Goal: Task Accomplishment & Management: Manage account settings

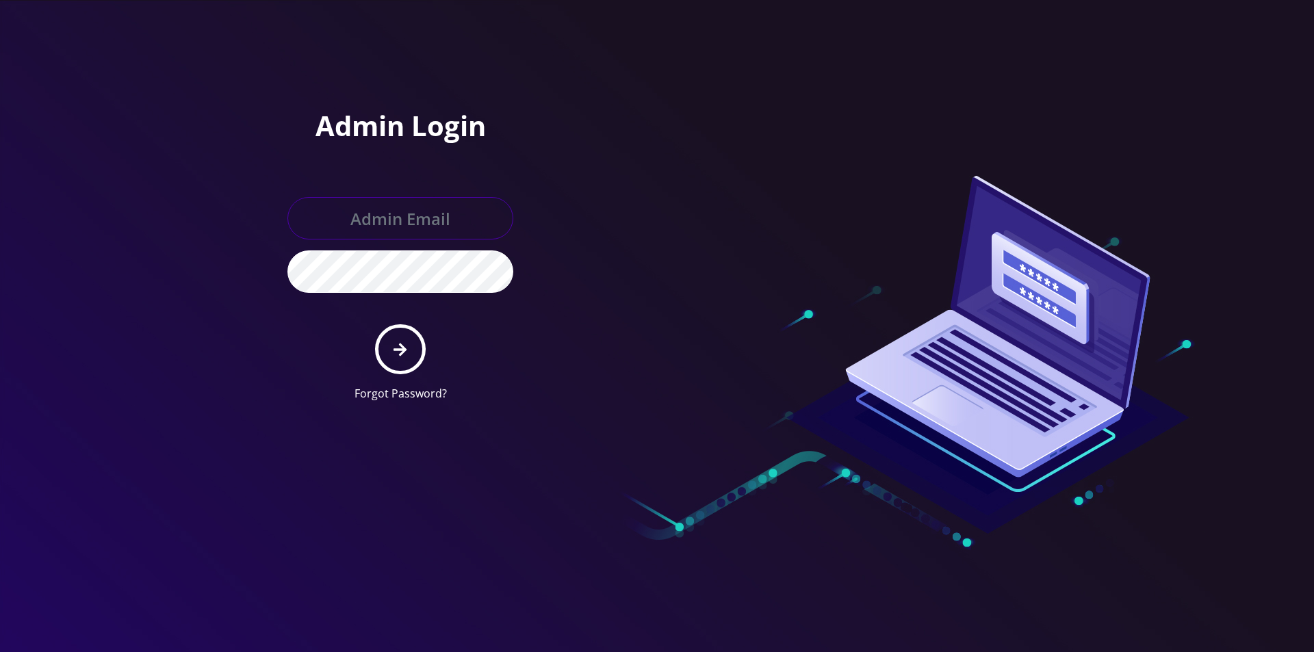
type input "master@britewireless.com"
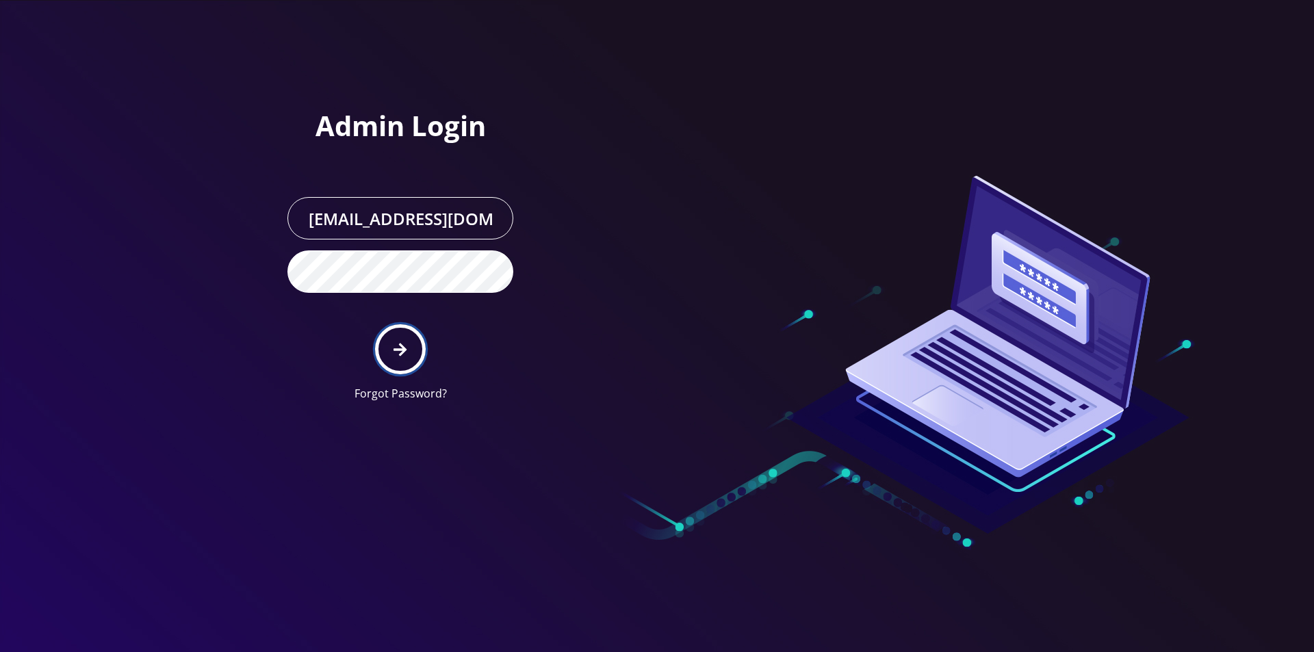
click at [396, 331] on button "submit" at bounding box center [400, 349] width 50 height 50
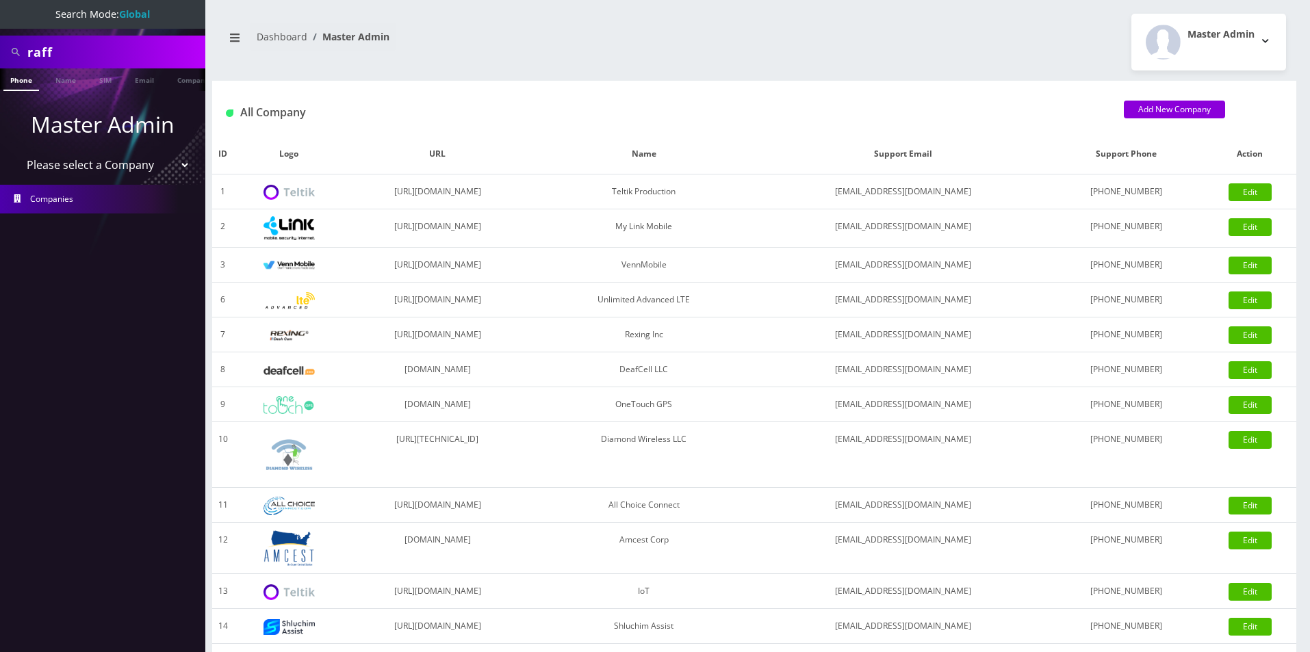
click at [101, 55] on input "raff" at bounding box center [114, 52] width 175 height 26
paste input "[TECHNICAL_ID]"
type input "[TECHNICAL_ID]"
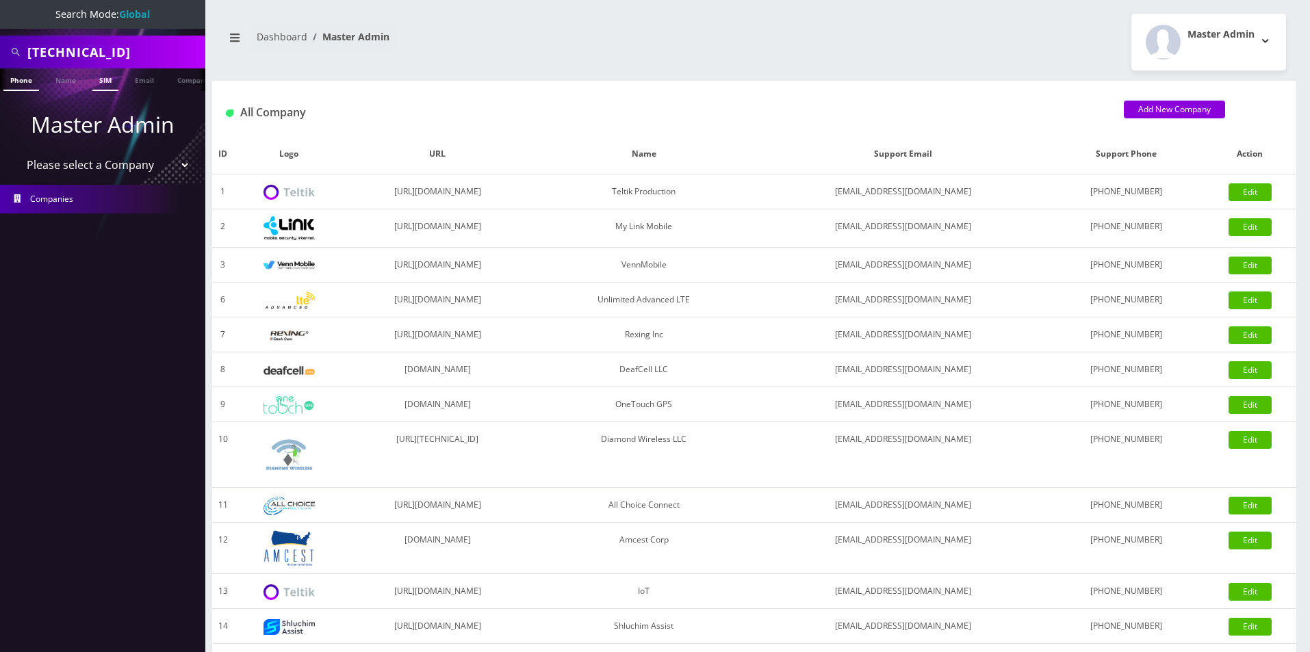
click at [103, 82] on link "SIM" at bounding box center [105, 79] width 26 height 23
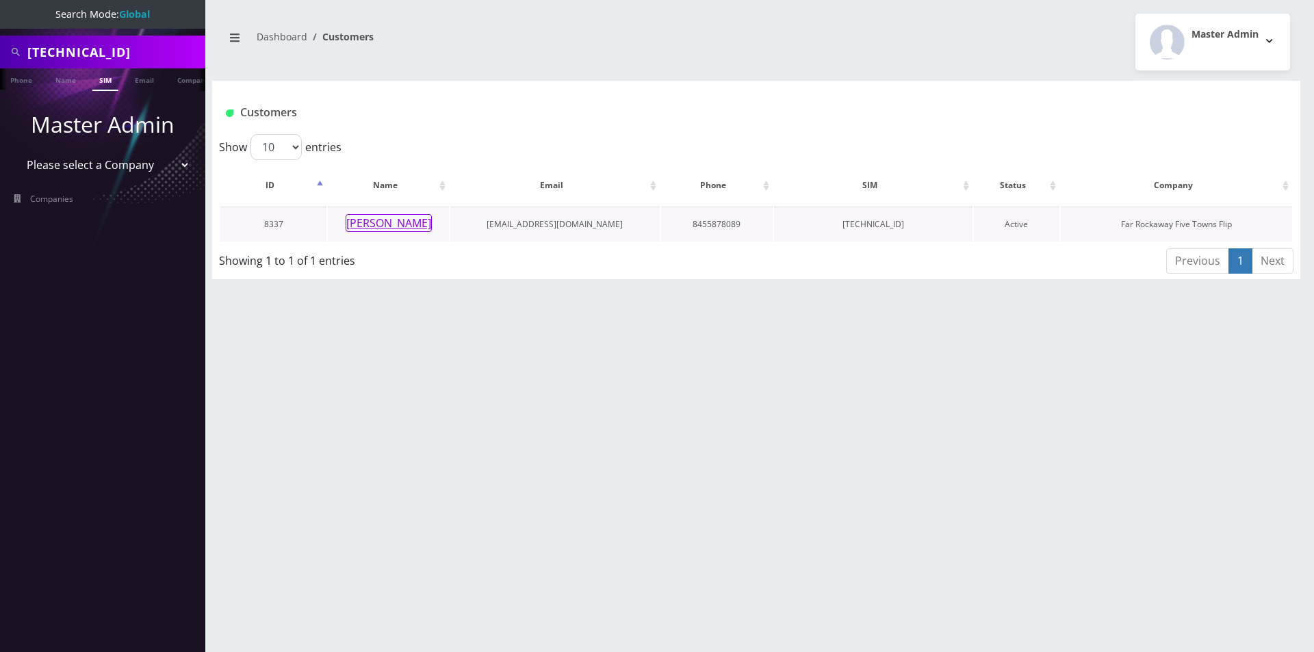
click at [395, 222] on button "[PERSON_NAME]" at bounding box center [389, 223] width 86 height 18
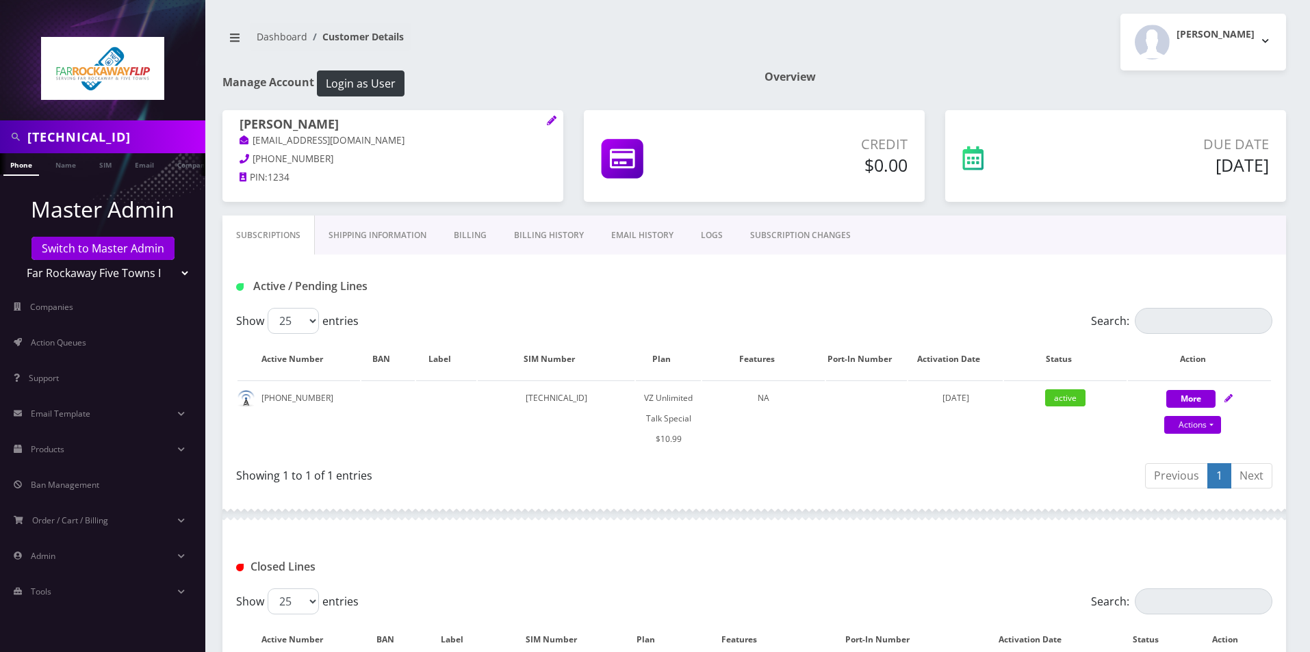
click at [813, 250] on link "SUBSCRIPTION CHANGES" at bounding box center [801, 236] width 128 height 40
